Goal: Information Seeking & Learning: Check status

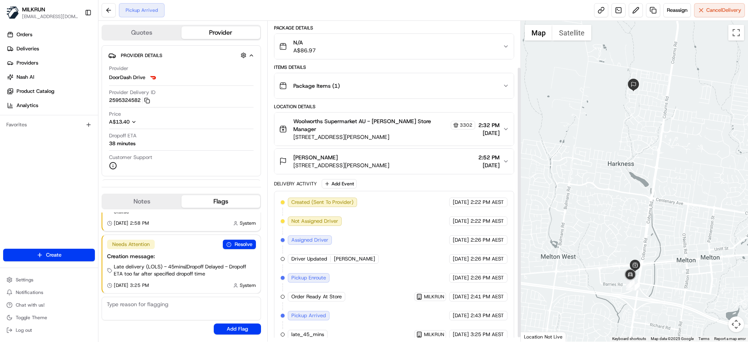
scroll to position [59, 0]
click at [714, 98] on div at bounding box center [634, 181] width 227 height 321
click at [675, 10] on span "Reassign" at bounding box center [677, 10] width 20 height 7
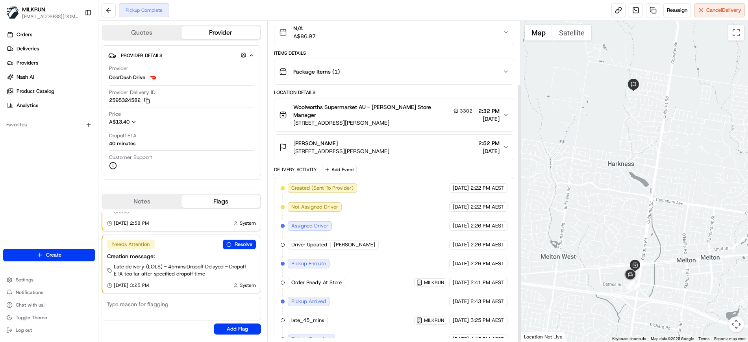
scroll to position [78, 0]
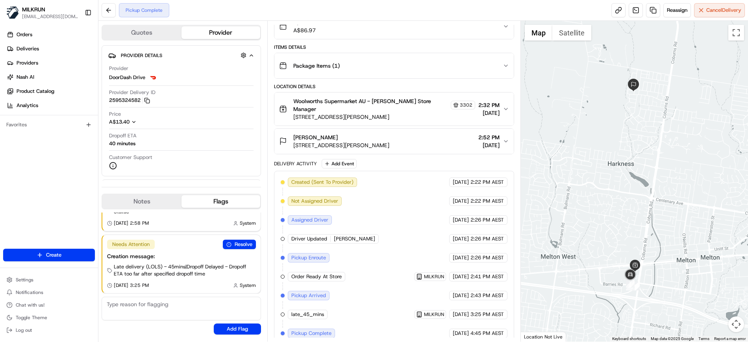
drag, startPoint x: 673, startPoint y: 6, endPoint x: 509, endPoint y: 33, distance: 166.7
click at [509, 33] on div "Pickup Complete Reassign Cancel Delivery Quotes Provider Provider Details Hidde…" at bounding box center [422, 171] width 649 height 342
click at [669, 9] on span "Reassign" at bounding box center [677, 10] width 20 height 7
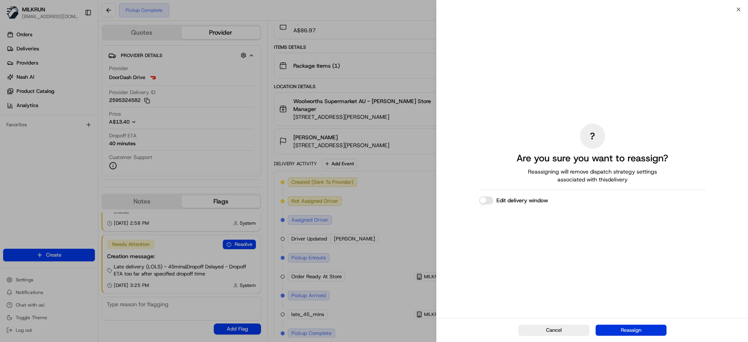
click at [621, 333] on button "Reassign" at bounding box center [630, 330] width 71 height 11
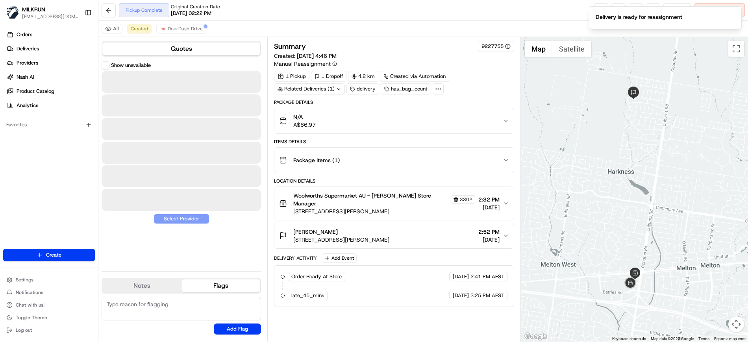
scroll to position [0, 0]
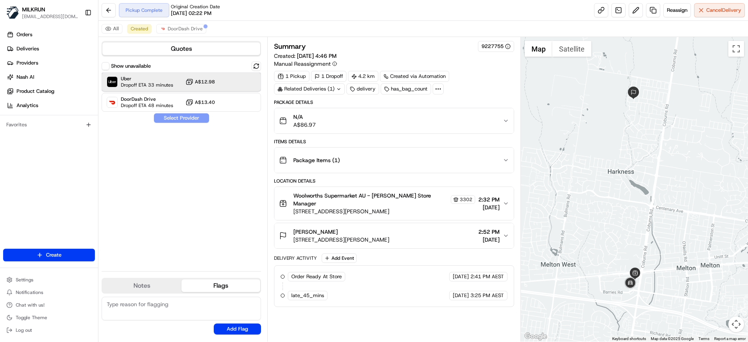
click at [164, 84] on span "Dropoff ETA 33 minutes" at bounding box center [147, 85] width 52 height 6
click at [181, 118] on button "Assign Provider" at bounding box center [181, 117] width 56 height 9
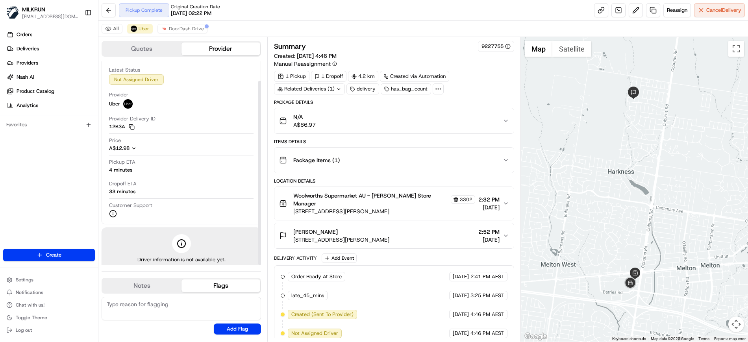
scroll to position [21, 0]
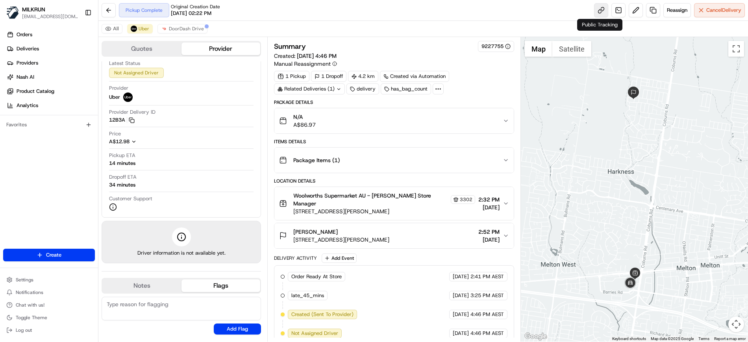
click at [597, 10] on link at bounding box center [601, 10] width 14 height 14
click at [147, 29] on span "Uber" at bounding box center [144, 29] width 11 height 6
click at [185, 26] on span "DoorDash Drive" at bounding box center [186, 29] width 35 height 6
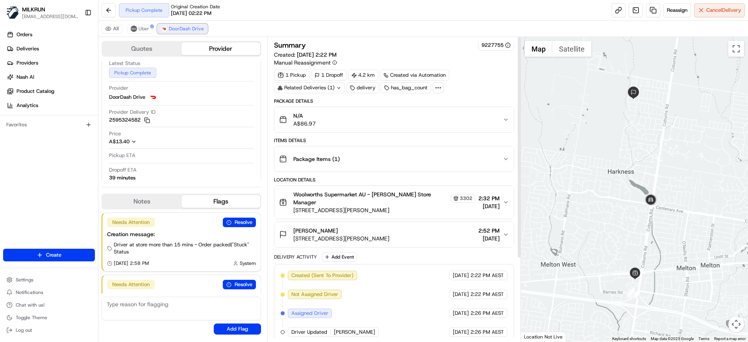
scroll to position [0, 0]
click at [139, 28] on span "Uber" at bounding box center [144, 29] width 11 height 6
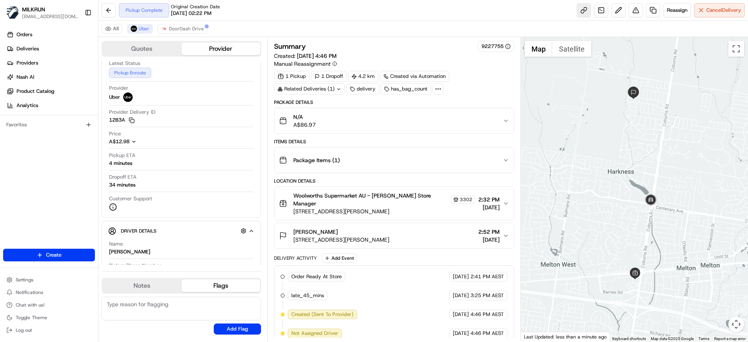
click at [581, 11] on link at bounding box center [584, 10] width 14 height 14
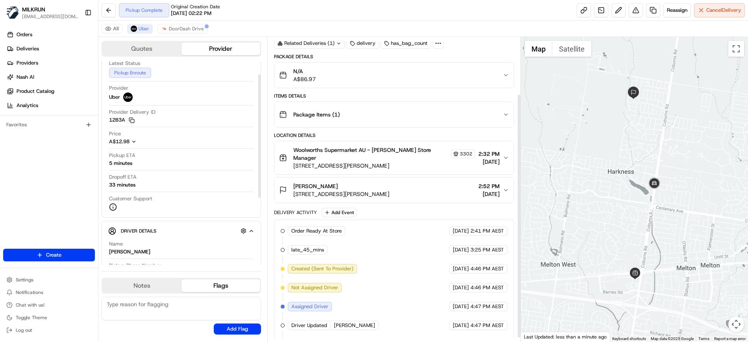
scroll to position [76, 0]
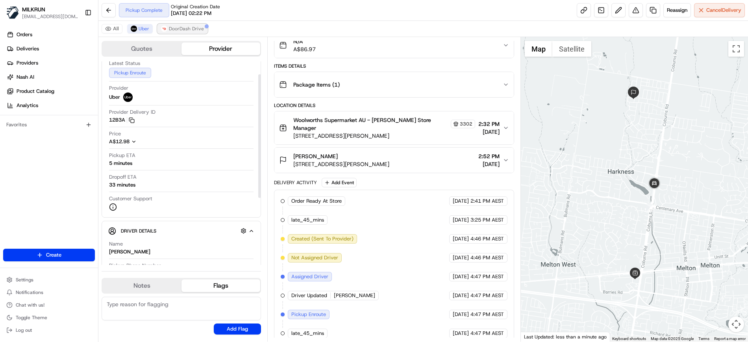
click at [184, 27] on span "DoorDash Drive" at bounding box center [186, 29] width 35 height 6
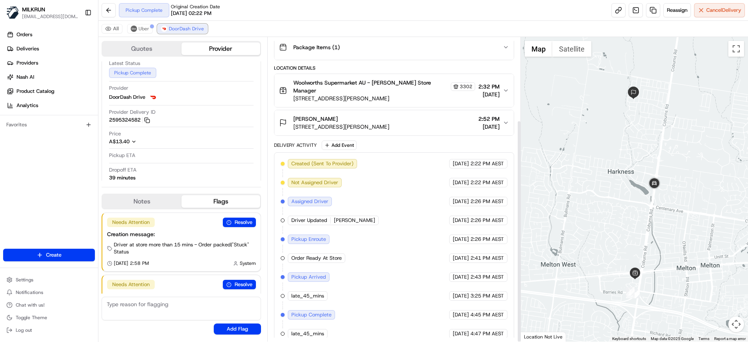
scroll to position [113, 0]
click at [143, 26] on span "Uber" at bounding box center [144, 29] width 11 height 6
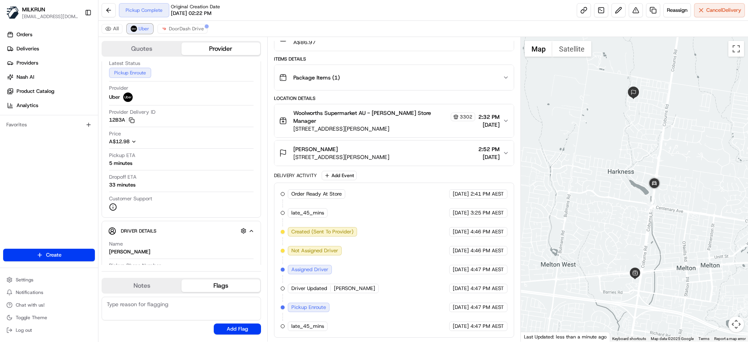
scroll to position [76, 0]
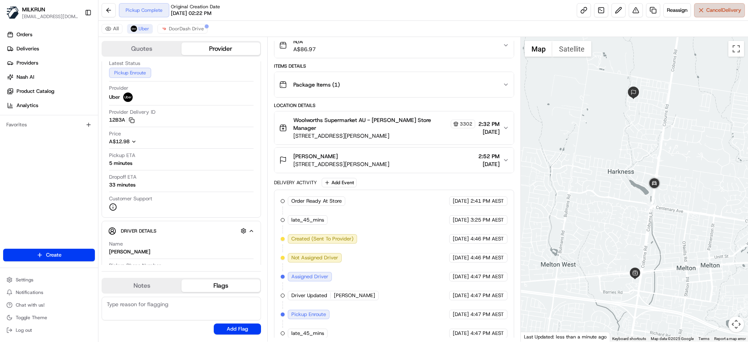
click at [727, 9] on span "Cancel Delivery" at bounding box center [723, 10] width 35 height 7
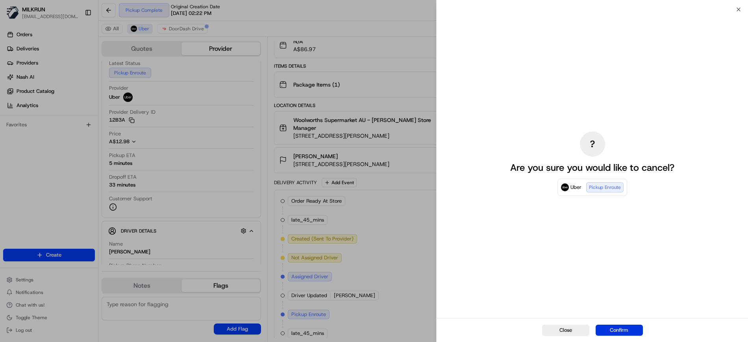
click at [625, 327] on button "Confirm" at bounding box center [618, 330] width 47 height 11
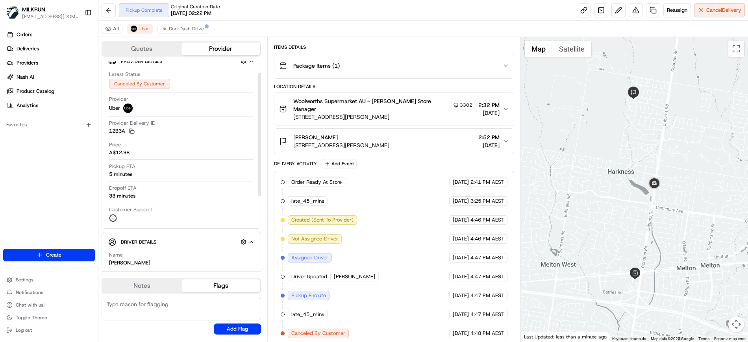
scroll to position [0, 0]
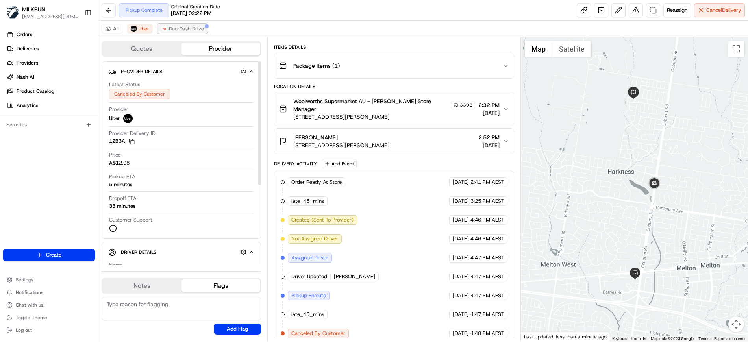
click at [182, 27] on span "DoorDash Drive" at bounding box center [186, 29] width 35 height 6
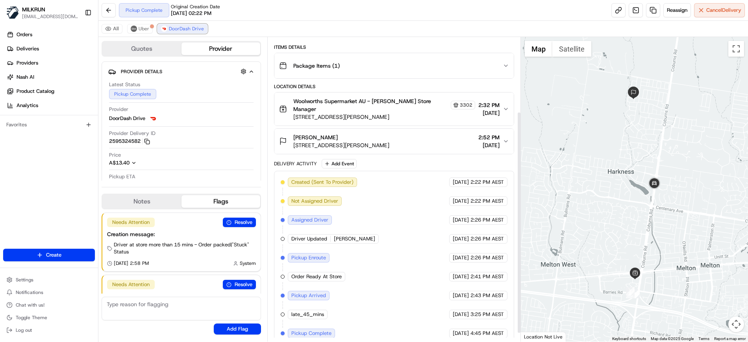
scroll to position [113, 0]
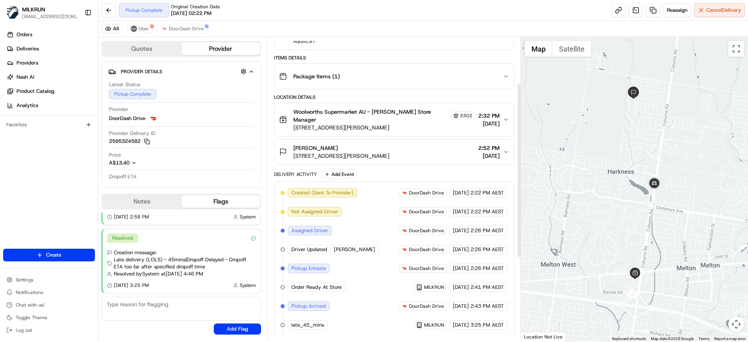
scroll to position [79, 0]
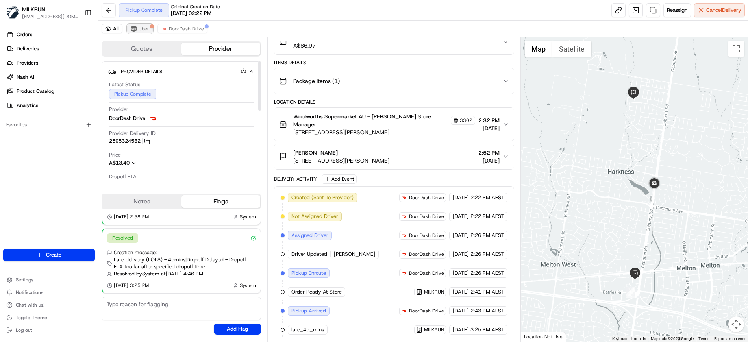
click at [139, 26] on span "Uber" at bounding box center [144, 29] width 11 height 6
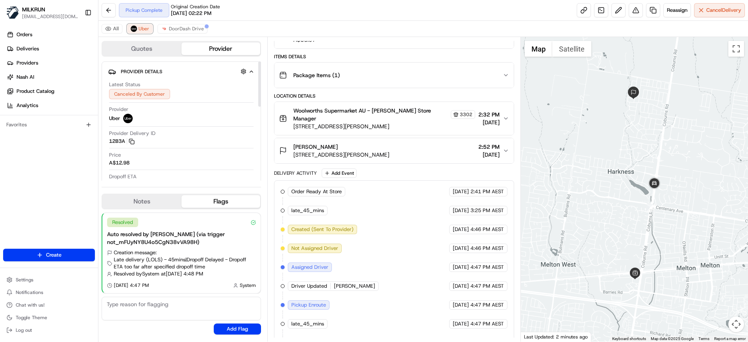
scroll to position [94, 0]
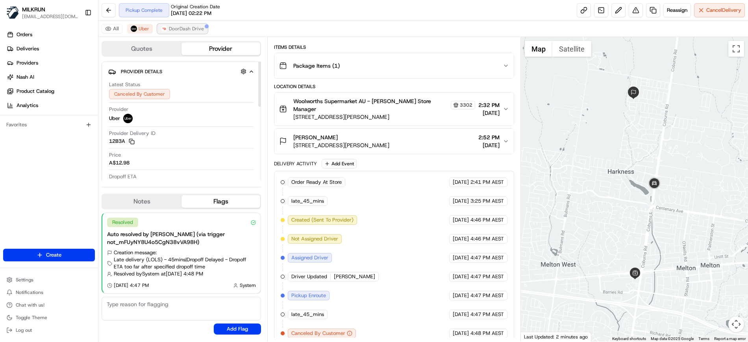
click at [175, 26] on span "DoorDash Drive" at bounding box center [186, 29] width 35 height 6
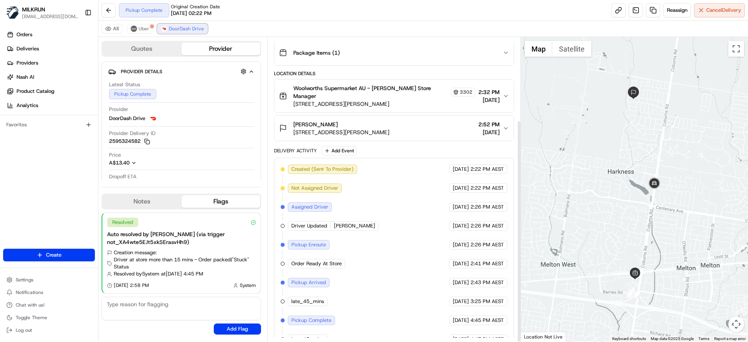
scroll to position [113, 0]
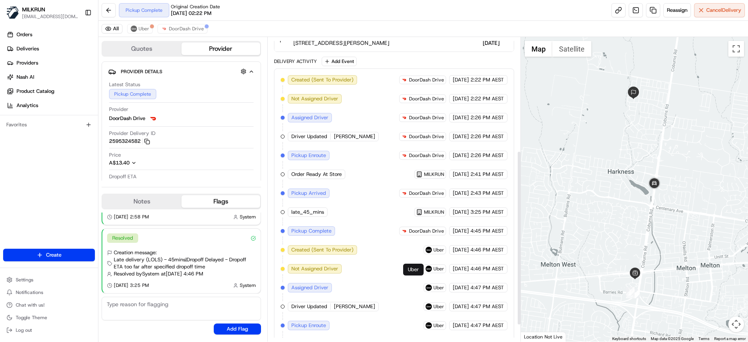
scroll to position [227, 0]
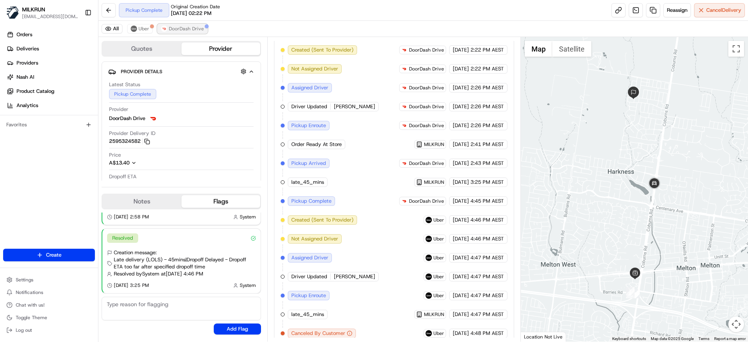
click at [177, 29] on span "DoorDash Drive" at bounding box center [186, 29] width 35 height 6
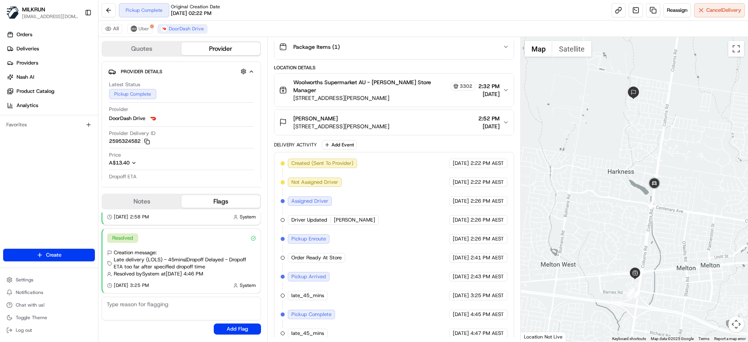
click at [346, 308] on div "Created (Sent To Provider) DoorDash Drive 21/08/2025 2:22 PM AEST Not Assigned …" at bounding box center [394, 248] width 227 height 179
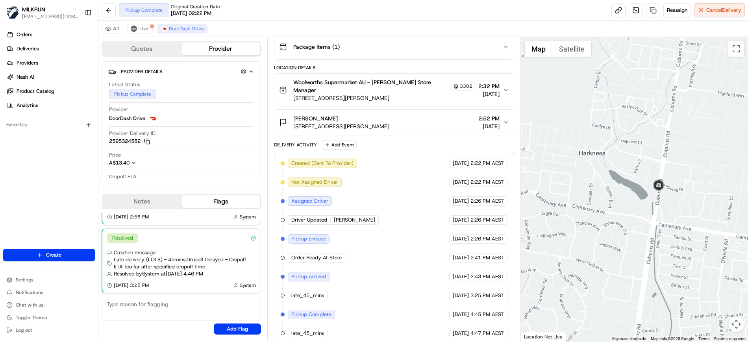
click at [339, 312] on div "Created (Sent To Provider) DoorDash Drive 21/08/2025 2:22 PM AEST Not Assigned …" at bounding box center [394, 248] width 227 height 179
drag, startPoint x: 296, startPoint y: 307, endPoint x: 392, endPoint y: 308, distance: 96.0
click at [392, 308] on div "Created (Sent To Provider) DoorDash Drive 21/08/2025 2:22 PM AEST Not Assigned …" at bounding box center [394, 248] width 227 height 179
click at [372, 309] on div "Created (Sent To Provider) DoorDash Drive 21/08/2025 2:22 PM AEST Not Assigned …" at bounding box center [394, 248] width 227 height 179
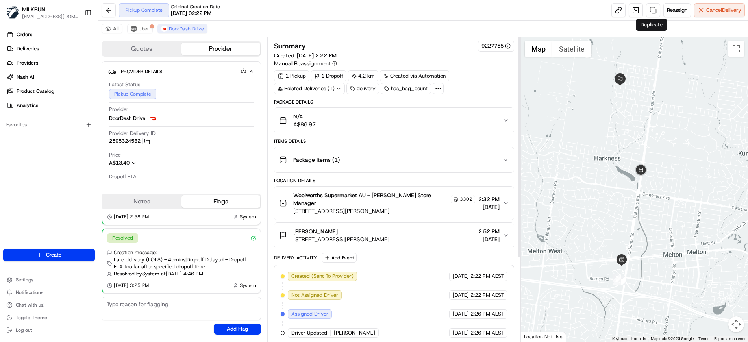
scroll to position [0, 0]
click at [555, 153] on div at bounding box center [634, 189] width 227 height 305
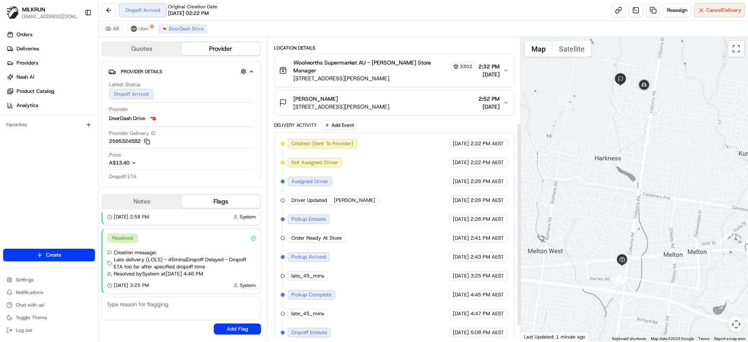
scroll to position [151, 0]
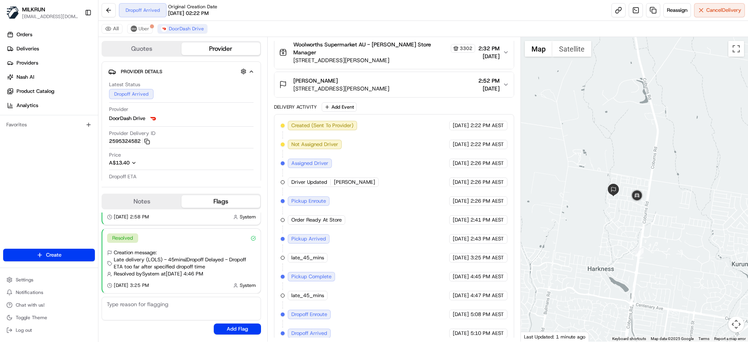
drag, startPoint x: 634, startPoint y: 102, endPoint x: 627, endPoint y: 214, distance: 112.4
click at [627, 214] on div at bounding box center [634, 189] width 227 height 305
click at [174, 26] on span "DoorDash Drive" at bounding box center [186, 29] width 35 height 6
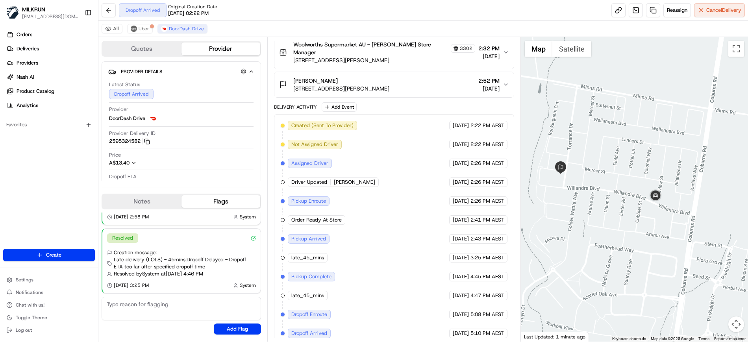
drag, startPoint x: 616, startPoint y: 188, endPoint x: 631, endPoint y: 199, distance: 18.3
click at [631, 199] on div at bounding box center [634, 189] width 227 height 305
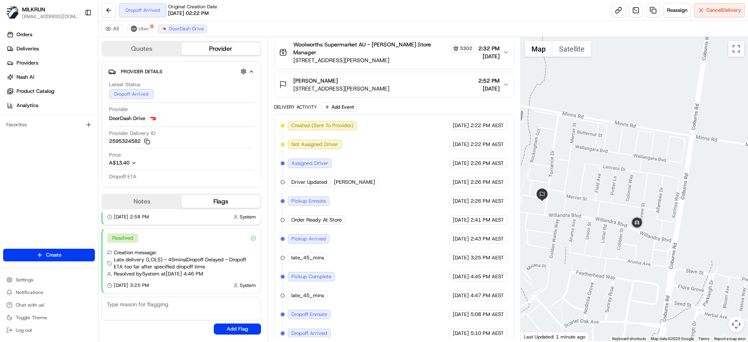
drag, startPoint x: 654, startPoint y: 213, endPoint x: 636, endPoint y: 239, distance: 32.0
click at [636, 239] on div at bounding box center [634, 189] width 227 height 305
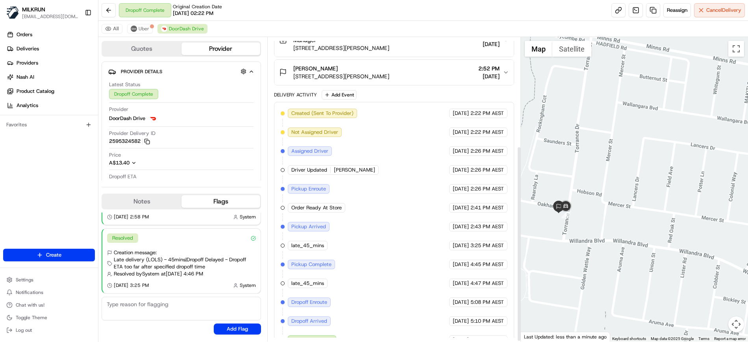
scroll to position [170, 0]
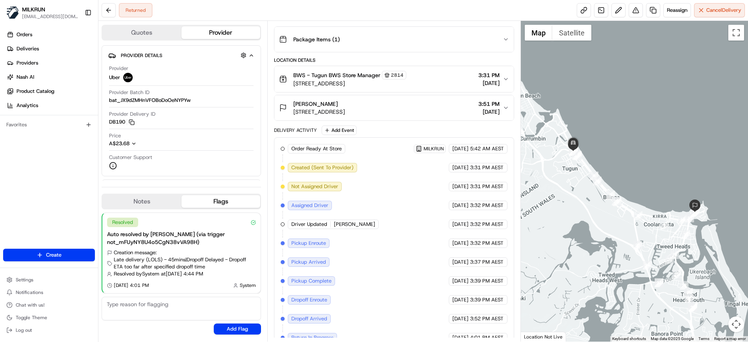
scroll to position [154, 0]
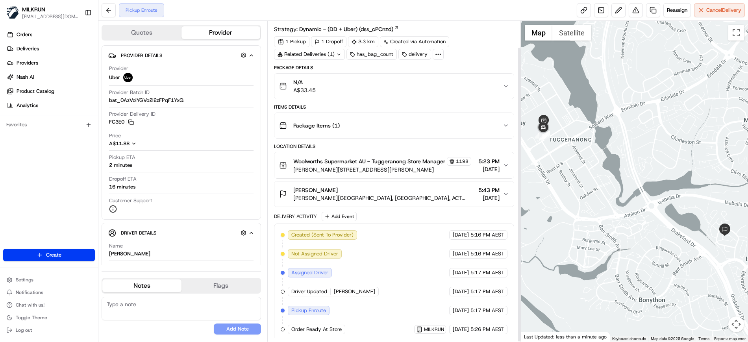
scroll to position [29, 0]
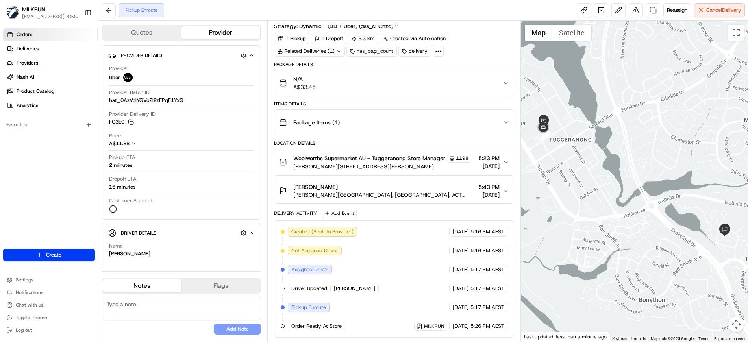
click at [36, 34] on link "Orders" at bounding box center [50, 34] width 95 height 13
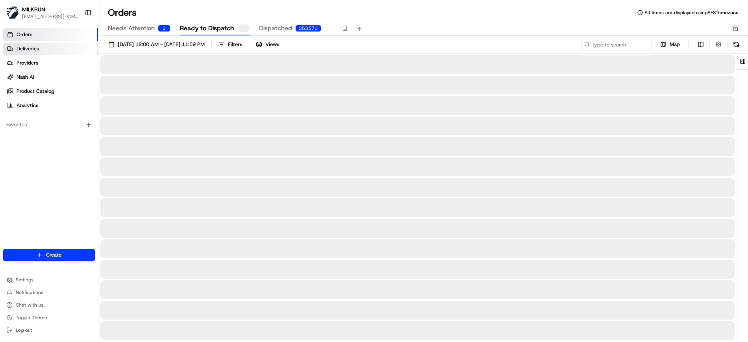
click at [37, 50] on span "Deliveries" at bounding box center [28, 48] width 22 height 7
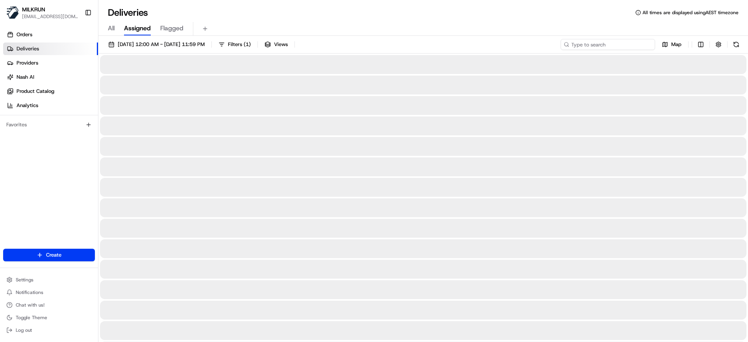
click at [612, 46] on input at bounding box center [607, 44] width 94 height 11
paste input "07502f06-b9d4-4a72-a4f7-5cb37f7195b6"
type input "07502f06-b9d4-4a72-a4f7-5cb37f7195b6"
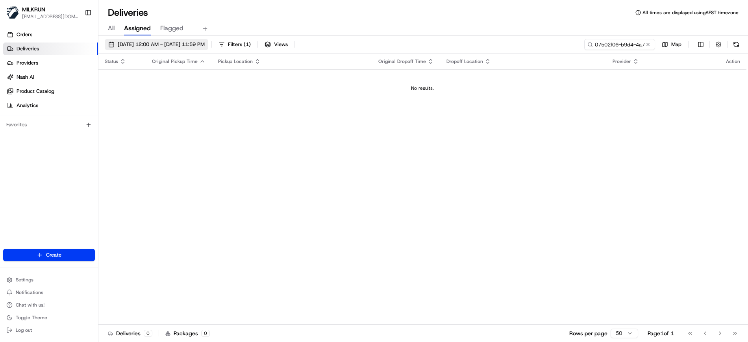
click at [170, 45] on span "21/08/2025 12:00 AM - 21/08/2025 11:59 PM" at bounding box center [161, 44] width 87 height 7
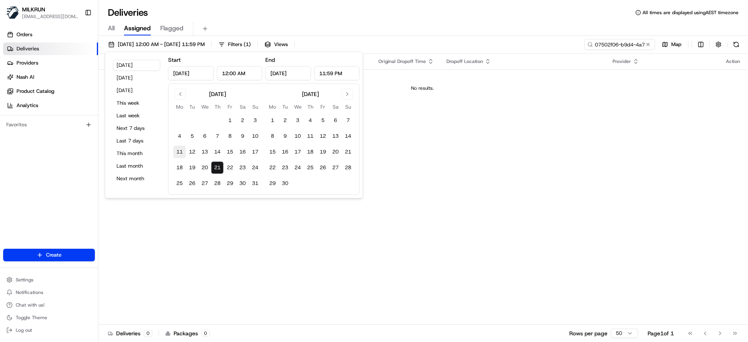
click at [180, 151] on button "11" at bounding box center [179, 152] width 13 height 13
type input "Aug 11, 2025"
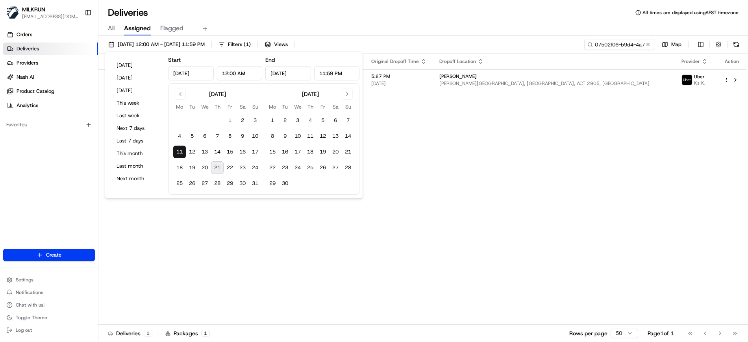
drag, startPoint x: 407, startPoint y: 15, endPoint x: 413, endPoint y: 18, distance: 6.0
click at [410, 13] on div "Deliveries All times are displayed using AEST timezone" at bounding box center [422, 12] width 649 height 13
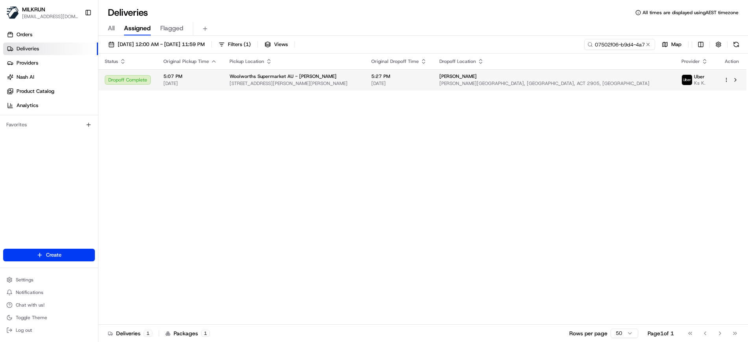
click at [351, 87] on td "Woolworths Supermarket AU - Conder 4 Sidney Nolan St, Conder, ACT 2906, AU" at bounding box center [294, 79] width 142 height 21
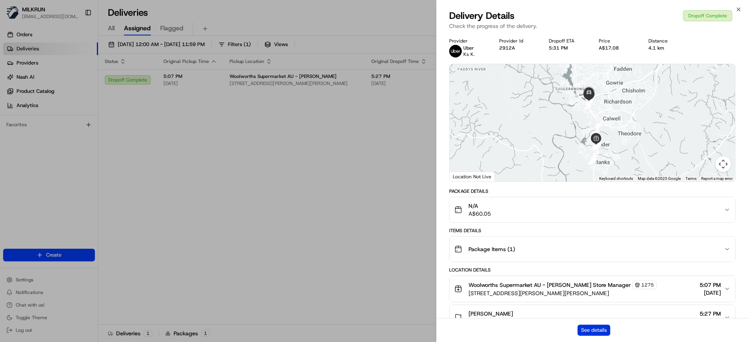
click at [607, 334] on button "See details" at bounding box center [593, 330] width 33 height 11
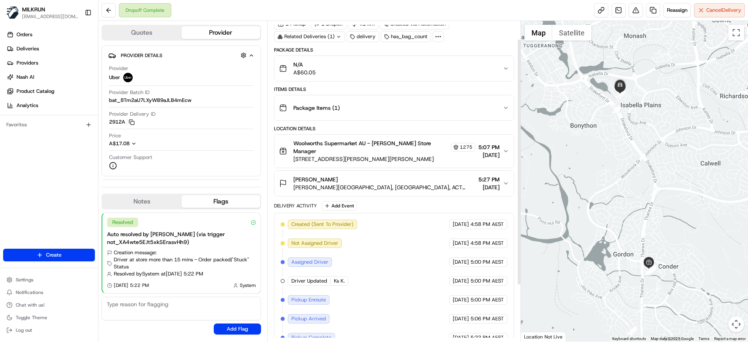
scroll to position [97, 0]
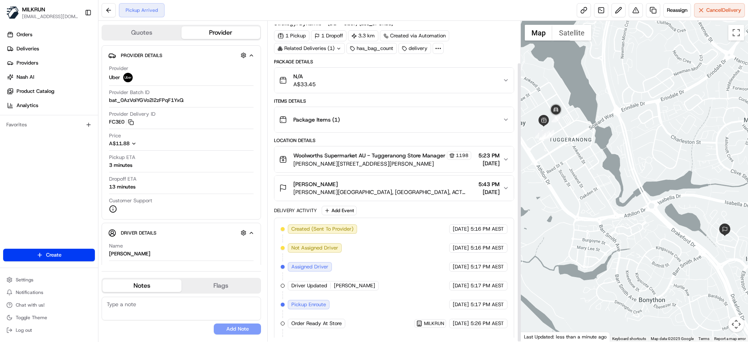
scroll to position [48, 0]
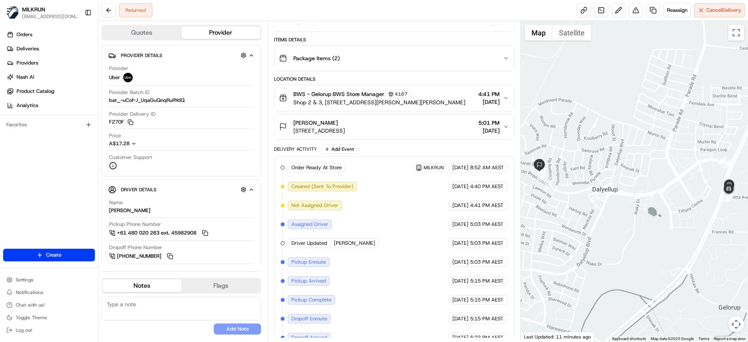
scroll to position [135, 0]
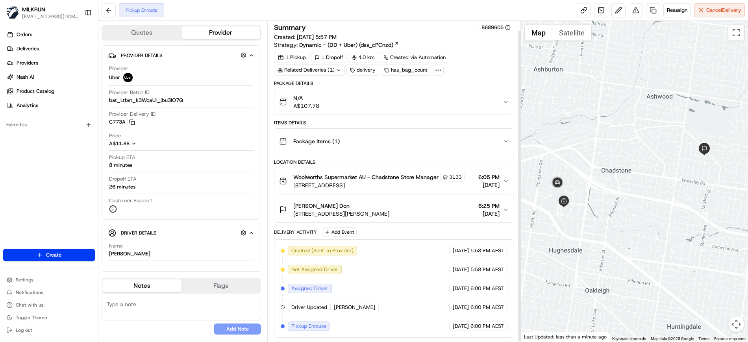
scroll to position [10, 0]
click at [389, 213] on span "[STREET_ADDRESS][PERSON_NAME]" at bounding box center [341, 214] width 96 height 8
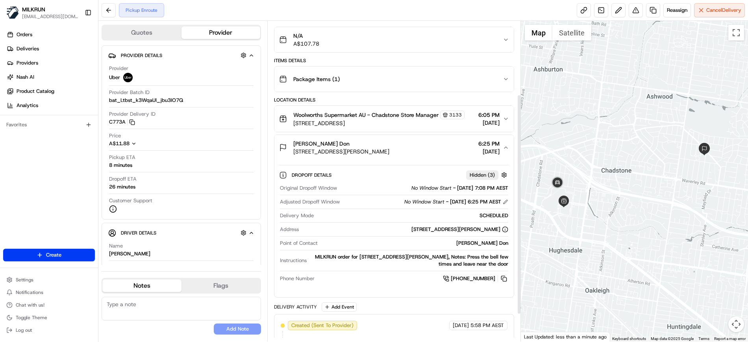
scroll to position [108, 0]
